Goal: Task Accomplishment & Management: Complete application form

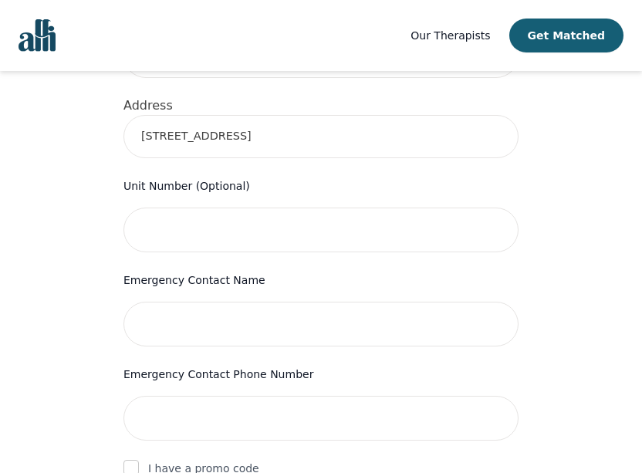
scroll to position [615, 0]
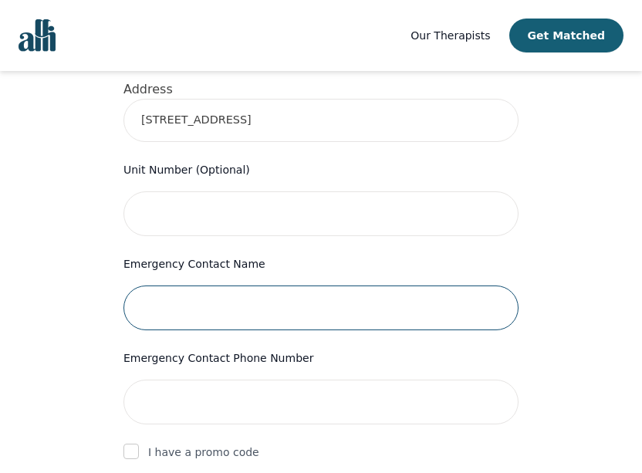
click at [268, 286] on input "text" at bounding box center [321, 308] width 395 height 45
type input "[PERSON_NAME]"
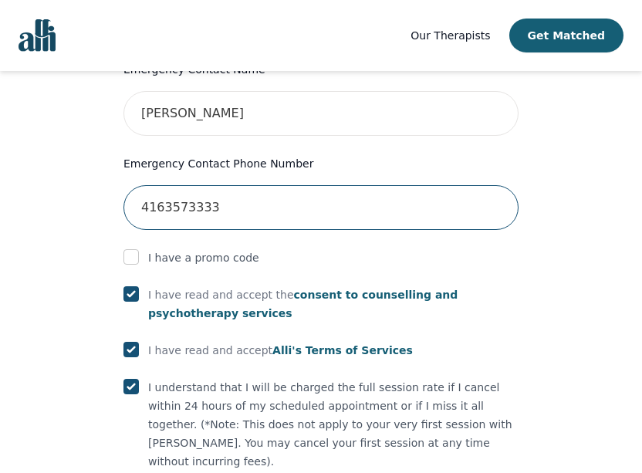
scroll to position [917, 0]
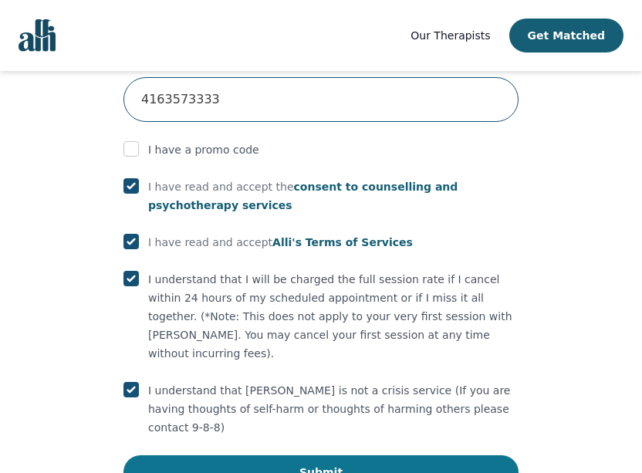
type input "4163573333"
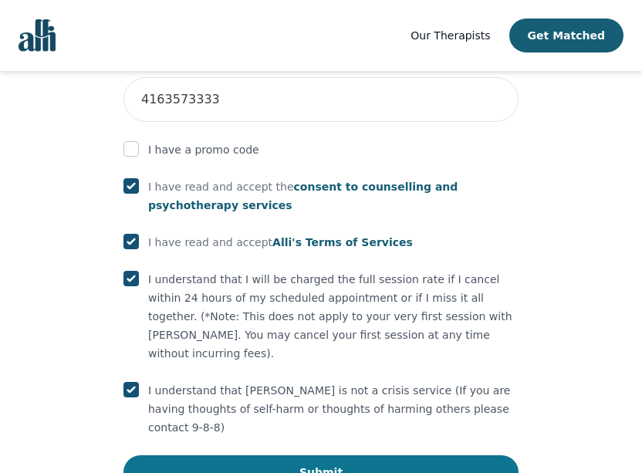
click at [242, 456] on button "Submit" at bounding box center [321, 473] width 395 height 34
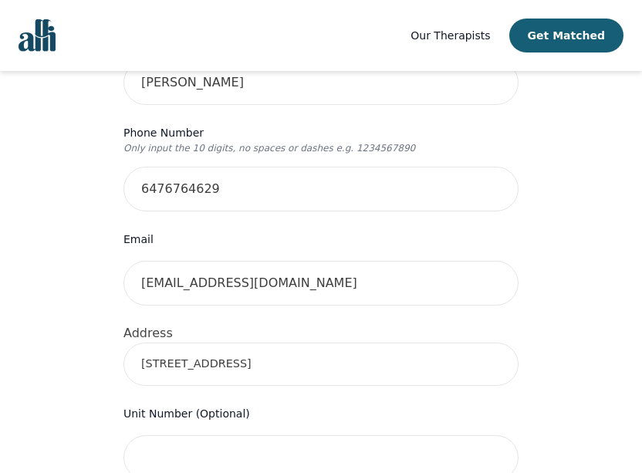
scroll to position [375, 0]
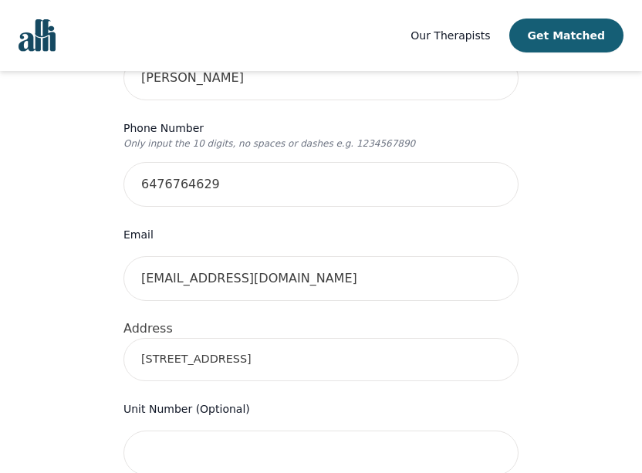
click at [259, 342] on input "[STREET_ADDRESS]" at bounding box center [321, 359] width 395 height 43
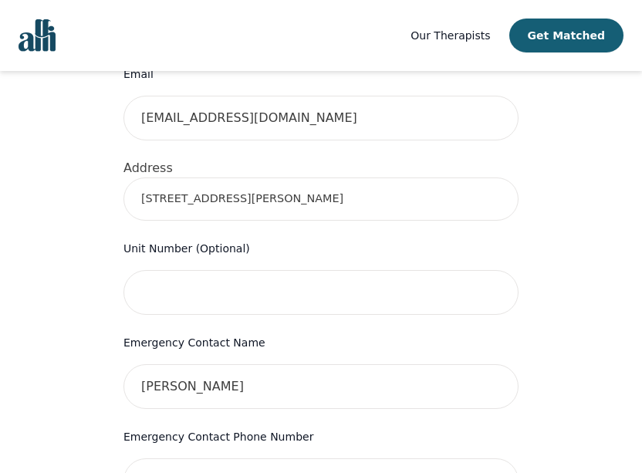
scroll to position [317, 0]
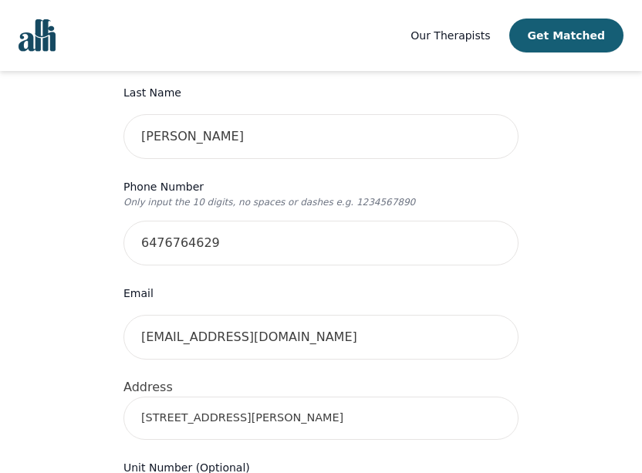
click at [259, 397] on input "[STREET_ADDRESS][PERSON_NAME]" at bounding box center [321, 418] width 395 height 43
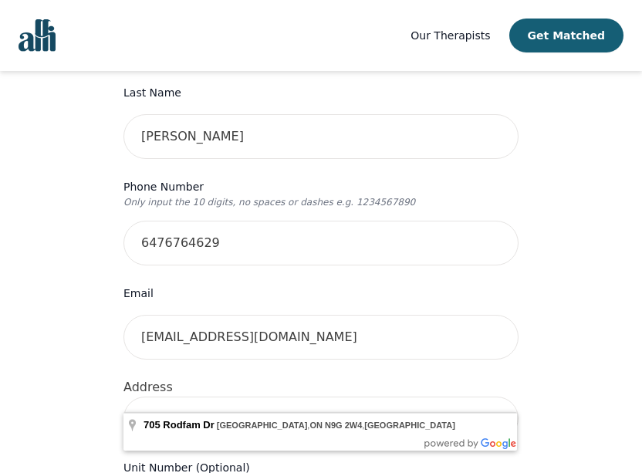
click at [215, 403] on input "[STREET_ADDRESS][PERSON_NAME]" at bounding box center [321, 418] width 395 height 43
click at [218, 397] on input "[STREET_ADDRESS][PERSON_NAME]" at bounding box center [321, 418] width 395 height 43
drag, startPoint x: 204, startPoint y: 388, endPoint x: 485, endPoint y: 396, distance: 281.2
click at [486, 397] on input "[STREET_ADDRESS][PERSON_NAME]" at bounding box center [321, 418] width 395 height 43
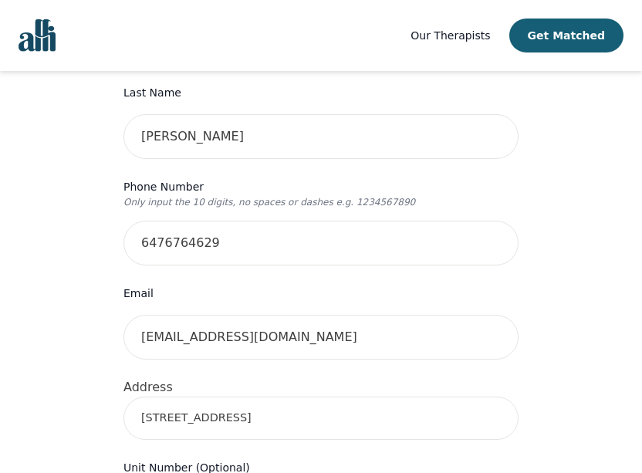
type input "[STREET_ADDRESS]"
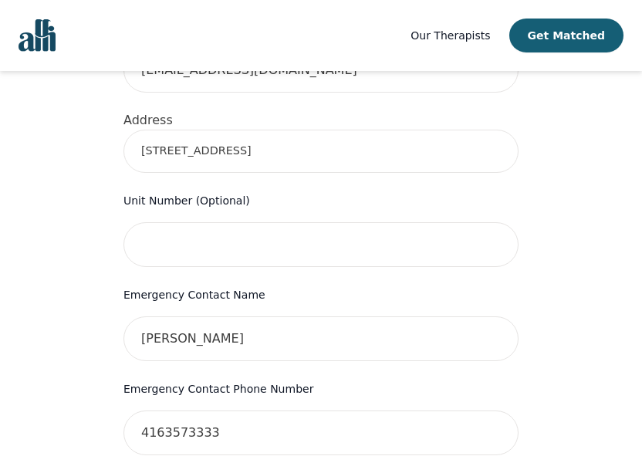
scroll to position [976, 0]
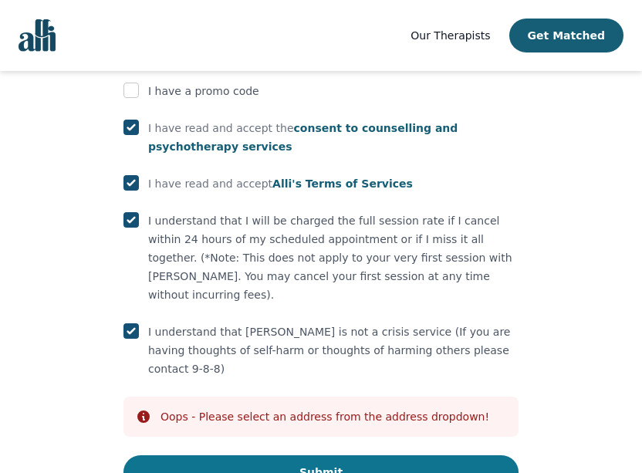
click at [334, 456] on button "Submit" at bounding box center [321, 473] width 395 height 34
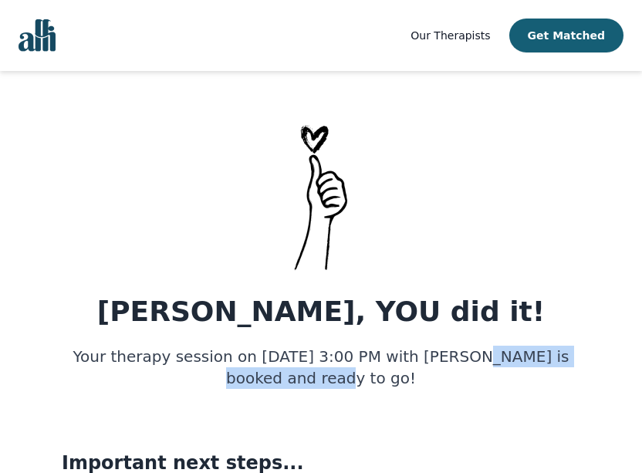
drag, startPoint x: 437, startPoint y: 356, endPoint x: 249, endPoint y: 382, distance: 190.2
click at [249, 382] on h5 "Your therapy session on [DATE] 3:00 PM with [PERSON_NAME] is booked and ready t…" at bounding box center [321, 367] width 519 height 43
copy h5 "[PERSON_NAME]"
